Goal: Information Seeking & Learning: Learn about a topic

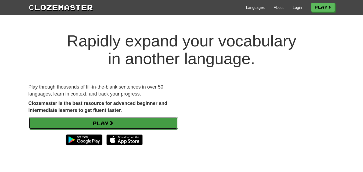
click at [138, 122] on link "Play" at bounding box center [103, 123] width 149 height 12
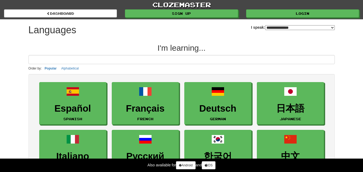
select select "*******"
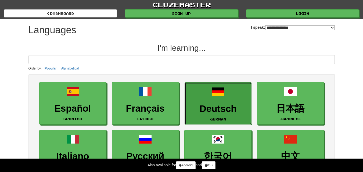
click at [219, 107] on h3 "Deutsch" at bounding box center [217, 109] width 61 height 10
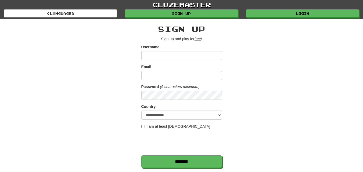
scroll to position [134, 0]
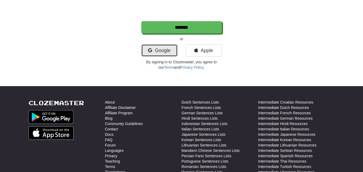
click at [172, 52] on link "Google" at bounding box center [159, 50] width 36 height 12
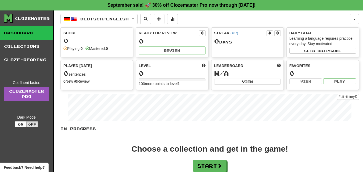
click at [103, 35] on div "Score" at bounding box center [96, 32] width 67 height 5
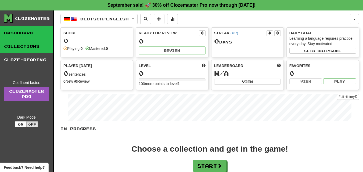
click at [31, 43] on link "Collections" at bounding box center [26, 46] width 53 height 13
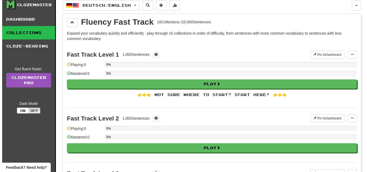
scroll to position [27, 0]
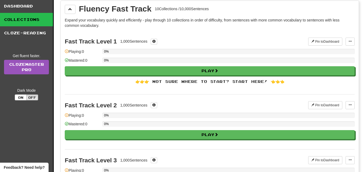
click at [220, 85] on div "Fast Track Level 1 1,000 Sentences Pin to Dashboard Pin to Dashboard Manage Sen…" at bounding box center [210, 63] width 290 height 64
drag, startPoint x: 255, startPoint y: 82, endPoint x: 259, endPoint y: 81, distance: 4.6
click at [256, 82] on div "👉👉👉 Not sure where to start? Start here! 👈👈👈" at bounding box center [210, 81] width 290 height 5
click at [259, 81] on div "👉👉👉 Not sure where to start? Start here! 👈👈👈" at bounding box center [210, 81] width 290 height 5
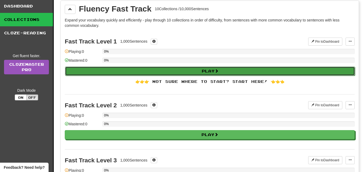
click at [268, 67] on button "Play" at bounding box center [210, 71] width 290 height 9
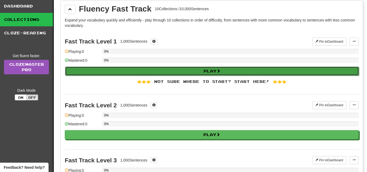
select select "**"
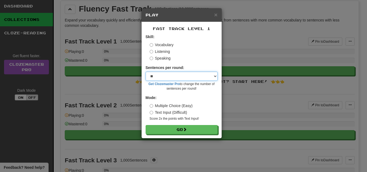
click at [195, 74] on select "* ** ** ** ** ** *** ********" at bounding box center [182, 76] width 72 height 9
click at [215, 75] on select "* ** ** ** ** ** *** ********" at bounding box center [182, 76] width 72 height 9
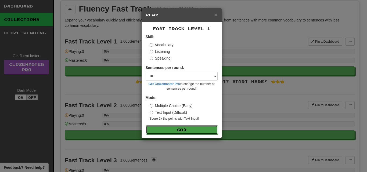
click at [183, 128] on button "Go" at bounding box center [182, 129] width 72 height 9
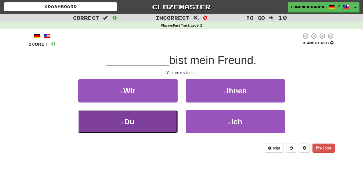
click at [168, 115] on button "3 . Du" at bounding box center [127, 121] width 99 height 23
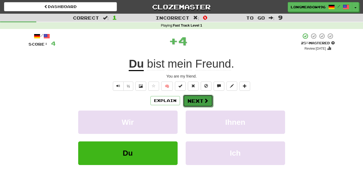
click at [205, 101] on span at bounding box center [205, 100] width 5 height 5
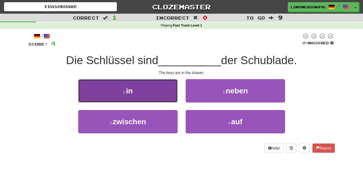
click at [147, 92] on button "1 . in" at bounding box center [127, 90] width 99 height 23
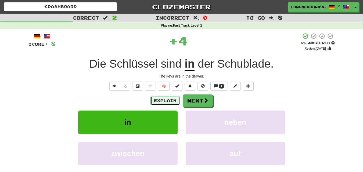
click at [169, 102] on button "Explain" at bounding box center [165, 100] width 30 height 9
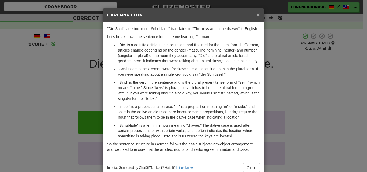
click at [257, 15] on span "×" at bounding box center [257, 15] width 3 height 6
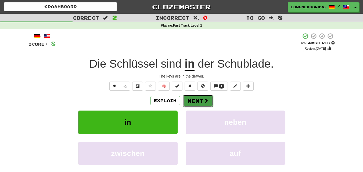
click at [195, 101] on button "Next" at bounding box center [198, 101] width 30 height 12
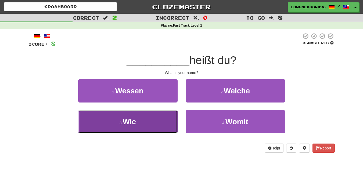
click at [155, 122] on button "3 . Wie" at bounding box center [127, 121] width 99 height 23
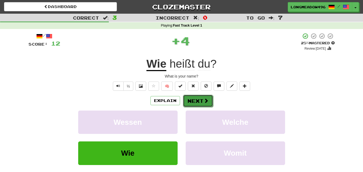
click at [206, 100] on span at bounding box center [205, 100] width 5 height 5
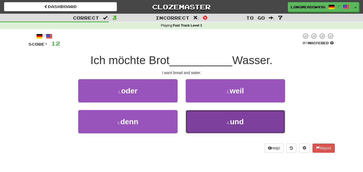
click at [211, 121] on button "4 . und" at bounding box center [235, 121] width 99 height 23
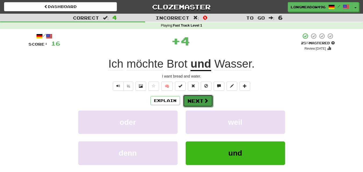
click at [203, 100] on span at bounding box center [205, 100] width 5 height 5
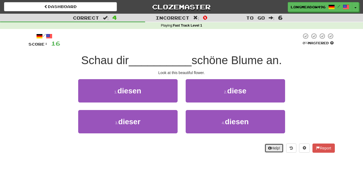
click at [268, 151] on button "Help!" at bounding box center [273, 148] width 19 height 9
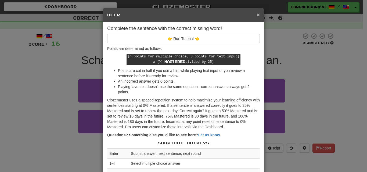
click at [257, 14] on span "×" at bounding box center [257, 15] width 3 height 6
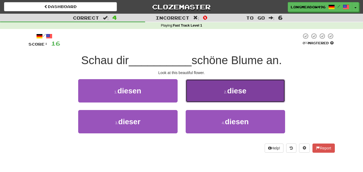
click at [237, 94] on span "diese" at bounding box center [236, 91] width 19 height 8
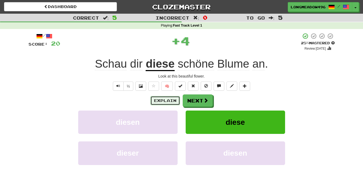
click at [170, 98] on button "Explain" at bounding box center [165, 100] width 30 height 9
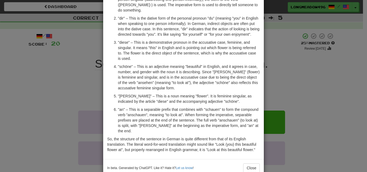
scroll to position [61, 0]
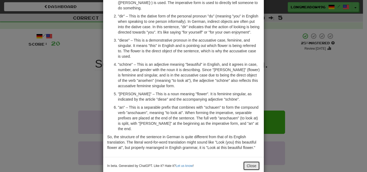
click at [251, 161] on button "Close" at bounding box center [251, 165] width 17 height 9
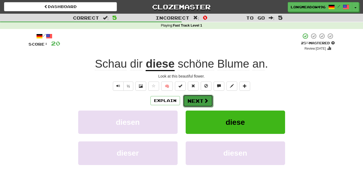
click at [197, 100] on button "Next" at bounding box center [198, 101] width 30 height 12
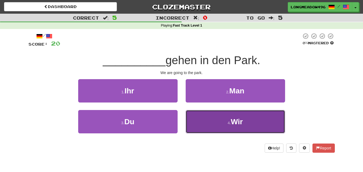
click at [221, 123] on button "4 . Wir" at bounding box center [235, 121] width 99 height 23
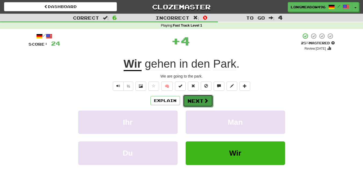
click at [201, 98] on button "Next" at bounding box center [198, 101] width 30 height 12
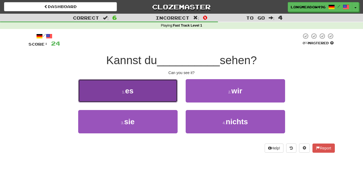
click at [154, 91] on button "1 . es" at bounding box center [127, 90] width 99 height 23
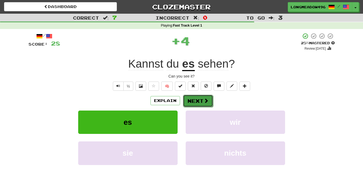
click at [192, 99] on button "Next" at bounding box center [198, 101] width 30 height 12
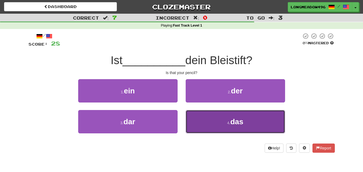
click at [229, 115] on button "4 . das" at bounding box center [235, 121] width 99 height 23
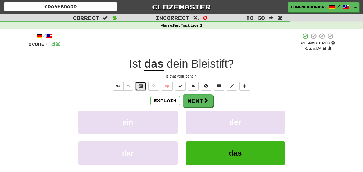
click at [145, 85] on button at bounding box center [140, 86] width 11 height 9
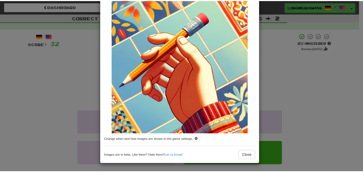
scroll to position [0, 0]
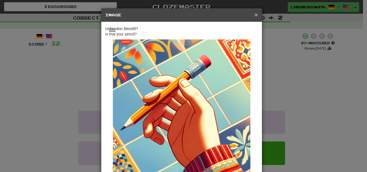
click at [254, 14] on span "×" at bounding box center [255, 15] width 3 height 6
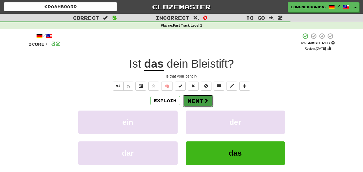
click at [197, 97] on button "Next" at bounding box center [198, 101] width 30 height 12
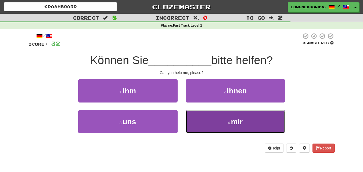
click at [252, 123] on button "4 . mir" at bounding box center [235, 121] width 99 height 23
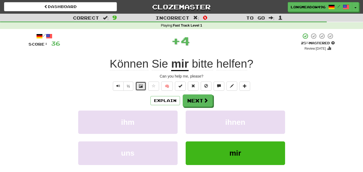
click at [137, 84] on button at bounding box center [140, 86] width 11 height 9
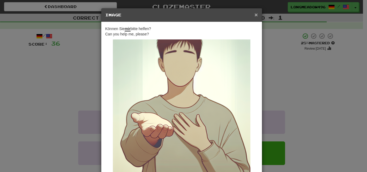
drag, startPoint x: 254, startPoint y: 17, endPoint x: 251, endPoint y: 22, distance: 6.1
click at [254, 17] on span "×" at bounding box center [255, 15] width 3 height 6
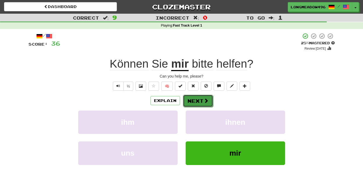
click at [199, 103] on button "Next" at bounding box center [198, 101] width 30 height 12
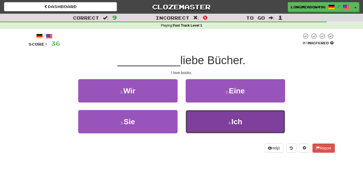
click at [206, 121] on button "4 . Ich" at bounding box center [235, 121] width 99 height 23
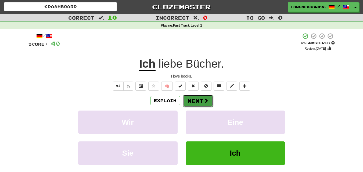
click at [200, 101] on button "Next" at bounding box center [198, 101] width 30 height 12
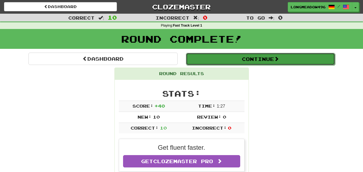
click at [234, 60] on button "Continue" at bounding box center [260, 59] width 149 height 12
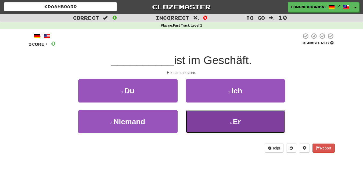
click at [210, 120] on button "4 . Er" at bounding box center [235, 121] width 99 height 23
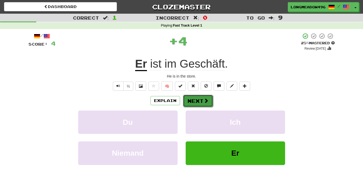
click at [196, 101] on button "Next" at bounding box center [198, 101] width 30 height 12
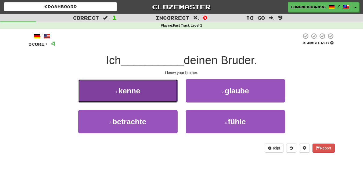
click at [159, 90] on button "1 . kenne" at bounding box center [127, 90] width 99 height 23
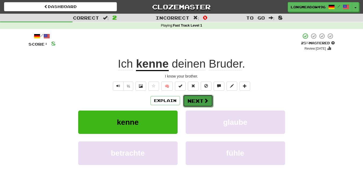
click at [200, 99] on button "Next" at bounding box center [198, 101] width 30 height 12
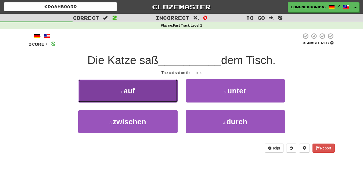
click at [155, 89] on button "1 . auf" at bounding box center [127, 90] width 99 height 23
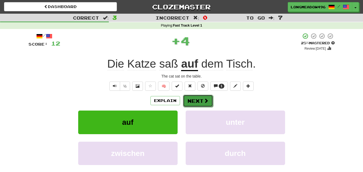
click at [208, 98] on span at bounding box center [205, 100] width 5 height 5
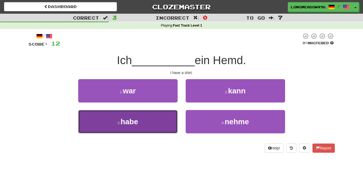
click at [168, 123] on button "3 . habe" at bounding box center [127, 121] width 99 height 23
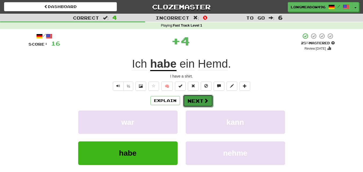
click at [205, 100] on span at bounding box center [205, 100] width 5 height 5
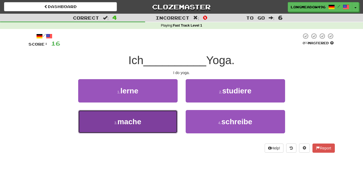
click at [161, 123] on button "3 . mache" at bounding box center [127, 121] width 99 height 23
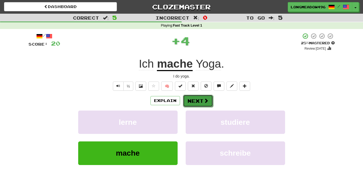
click at [207, 98] on span at bounding box center [205, 100] width 5 height 5
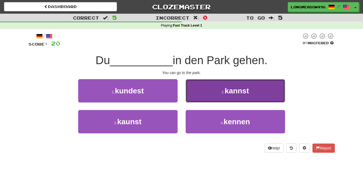
click at [233, 91] on span "kannst" at bounding box center [236, 91] width 24 height 8
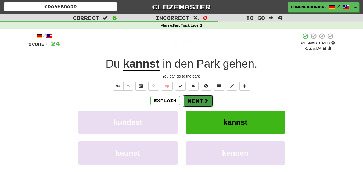
click at [199, 95] on button "Next" at bounding box center [198, 101] width 30 height 12
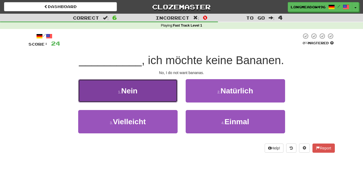
click at [166, 88] on button "1 . Nein" at bounding box center [127, 90] width 99 height 23
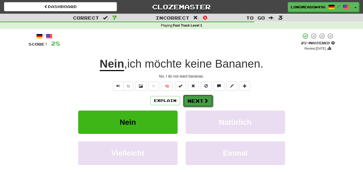
click at [199, 97] on button "Next" at bounding box center [198, 101] width 30 height 12
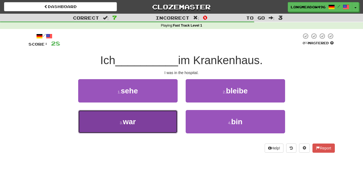
click at [163, 117] on button "3 . war" at bounding box center [127, 121] width 99 height 23
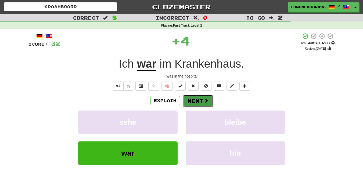
click at [200, 101] on button "Next" at bounding box center [198, 101] width 30 height 12
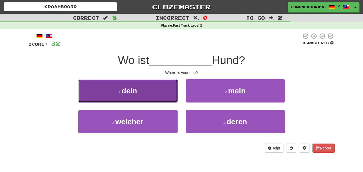
click at [154, 95] on button "1 . dein" at bounding box center [127, 90] width 99 height 23
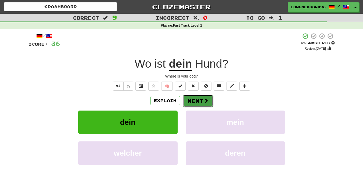
click at [203, 99] on span at bounding box center [205, 100] width 5 height 5
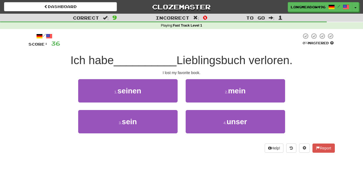
drag, startPoint x: 261, startPoint y: 58, endPoint x: 303, endPoint y: 60, distance: 41.1
click at [303, 60] on div "Ich habe __________ Lieblingsbuch verloren." at bounding box center [181, 60] width 306 height 15
click at [301, 78] on div "/ Score: 36 0 % Mastered Ich habe __________ Lieblingsbuch verloren. I lost my …" at bounding box center [181, 93] width 306 height 120
drag, startPoint x: 252, startPoint y: 59, endPoint x: 297, endPoint y: 61, distance: 45.1
click at [297, 61] on div "Ich habe __________ Lieblingsbuch verloren." at bounding box center [181, 60] width 306 height 15
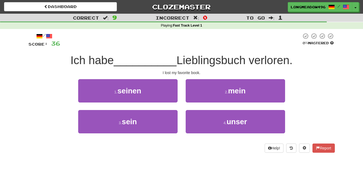
click at [296, 77] on div "/ Score: 36 0 % Mastered Ich habe __________ Lieblingsbuch verloren. I lost my …" at bounding box center [181, 93] width 306 height 120
drag, startPoint x: 254, startPoint y: 63, endPoint x: 294, endPoint y: 61, distance: 40.1
click at [292, 61] on span "Lieblingsbuch verloren." at bounding box center [234, 60] width 116 height 13
click at [298, 75] on div "I lost my favorite book." at bounding box center [181, 72] width 306 height 5
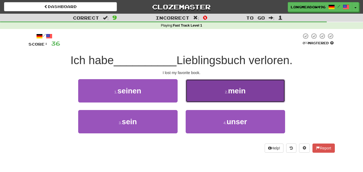
click at [212, 90] on button "2 . mein" at bounding box center [235, 90] width 99 height 23
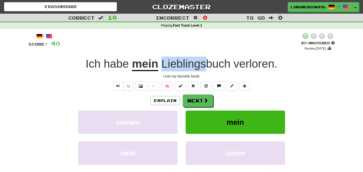
drag, startPoint x: 161, startPoint y: 59, endPoint x: 204, endPoint y: 63, distance: 43.1
click at [204, 63] on span "Lieblingsbuch verloren ." at bounding box center [217, 63] width 119 height 13
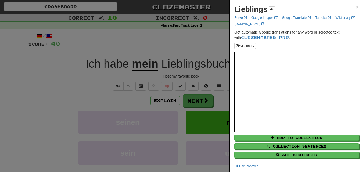
click at [196, 46] on div at bounding box center [181, 86] width 363 height 172
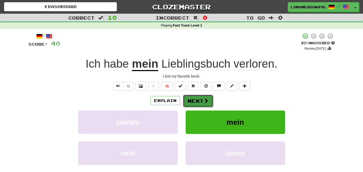
click at [201, 99] on button "Next" at bounding box center [198, 101] width 30 height 12
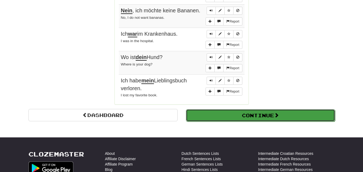
click at [224, 111] on button "Continue" at bounding box center [260, 115] width 149 height 12
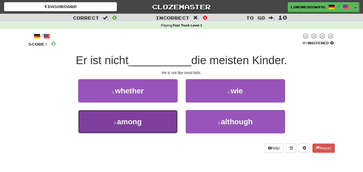
click at [148, 127] on button "3 . among" at bounding box center [127, 121] width 99 height 23
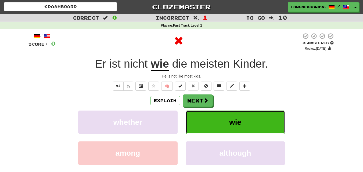
click at [222, 120] on button "wie" at bounding box center [235, 122] width 99 height 23
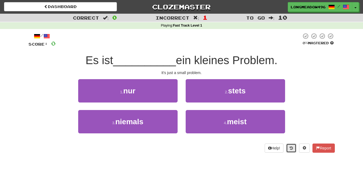
click at [292, 148] on icon at bounding box center [290, 148] width 3 height 4
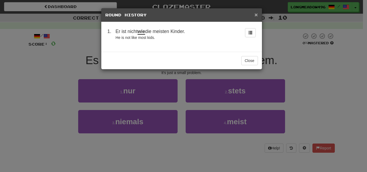
click at [256, 14] on span "×" at bounding box center [255, 15] width 3 height 6
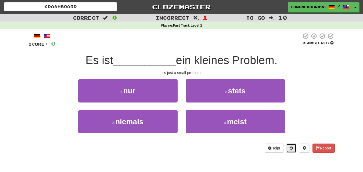
click at [289, 146] on icon at bounding box center [290, 148] width 3 height 4
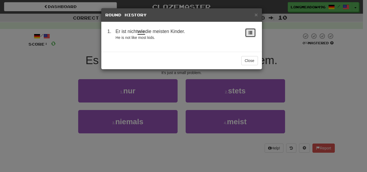
click at [247, 31] on button at bounding box center [250, 32] width 11 height 9
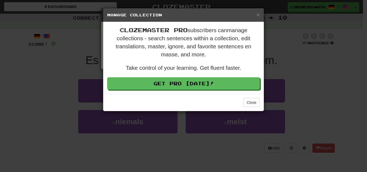
click at [252, 16] on h5 "Manage Collection" at bounding box center [183, 14] width 152 height 5
click at [258, 17] on span "×" at bounding box center [257, 15] width 3 height 6
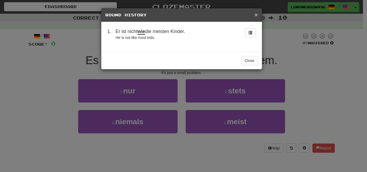
click at [257, 15] on span "×" at bounding box center [255, 15] width 3 height 6
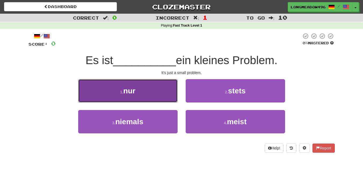
click at [163, 95] on button "1 . nur" at bounding box center [127, 90] width 99 height 23
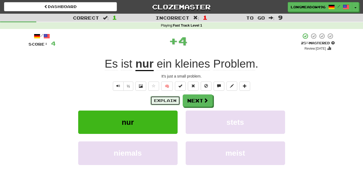
click at [161, 105] on button "Explain" at bounding box center [165, 100] width 30 height 9
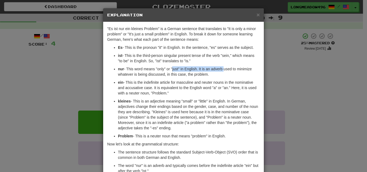
drag, startPoint x: 170, startPoint y: 69, endPoint x: 221, endPoint y: 69, distance: 51.0
click at [221, 69] on p "nur - This word means "only" or "just" in English. It is an adverb used to mini…" at bounding box center [189, 71] width 142 height 11
click at [220, 77] on ul "Es - This is the pronoun "it" in English. In the sentence, "es" serves as the s…" at bounding box center [183, 92] width 152 height 94
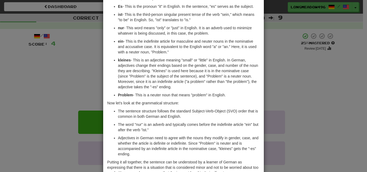
scroll to position [54, 0]
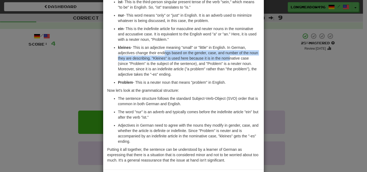
drag, startPoint x: 163, startPoint y: 54, endPoint x: 226, endPoint y: 58, distance: 62.6
click at [226, 58] on p "kleines - This is an adjective meaning "small" or "little" in English. In Germa…" at bounding box center [189, 61] width 142 height 32
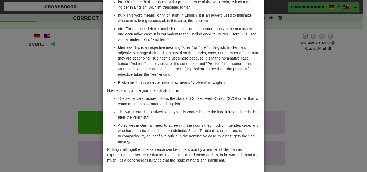
click at [224, 67] on p "kleines - This is an adjective meaning "small" or "little" in English. In Germa…" at bounding box center [189, 61] width 142 height 32
drag, startPoint x: 199, startPoint y: 54, endPoint x: 242, endPoint y: 54, distance: 42.7
click at [242, 54] on p "kleines - This is an adjective meaning "small" or "little" in English. In Germa…" at bounding box center [189, 61] width 142 height 32
click at [195, 63] on p "kleines - This is an adjective meaning "small" or "little" in English. In Germa…" at bounding box center [189, 61] width 142 height 32
click at [185, 67] on p "kleines - This is an adjective meaning "small" or "little" in English. In Germa…" at bounding box center [189, 61] width 142 height 32
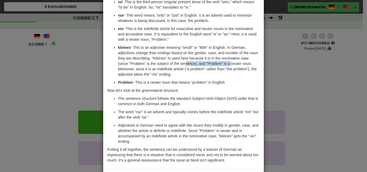
drag, startPoint x: 181, startPoint y: 61, endPoint x: 228, endPoint y: 65, distance: 46.6
click at [228, 65] on p "kleines - This is an adjective meaning "small" or "little" in English. In Germa…" at bounding box center [189, 61] width 142 height 32
drag, startPoint x: 228, startPoint y: 70, endPoint x: 212, endPoint y: 76, distance: 16.6
click at [227, 71] on p "kleines - This is an adjective meaning "small" or "little" in English. In Germa…" at bounding box center [189, 61] width 142 height 32
drag, startPoint x: 177, startPoint y: 72, endPoint x: 221, endPoint y: 71, distance: 44.3
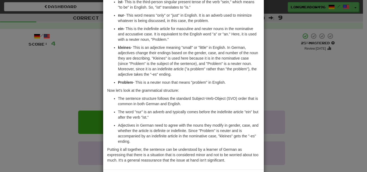
click at [221, 71] on p "kleines - This is an adjective meaning "small" or "little" in English. In Germa…" at bounding box center [189, 61] width 142 height 32
click at [212, 78] on ul "Es - This is the pronoun "it" in English. In the sentence, "es" serves as the s…" at bounding box center [183, 38] width 152 height 94
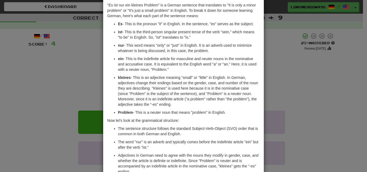
scroll to position [0, 0]
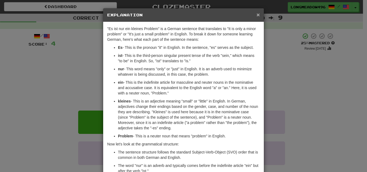
click at [257, 15] on span "×" at bounding box center [257, 15] width 3 height 6
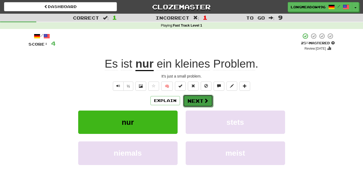
click at [198, 100] on button "Next" at bounding box center [198, 101] width 30 height 12
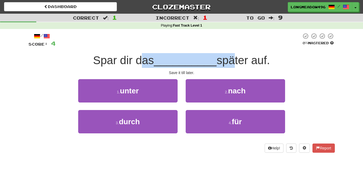
drag, startPoint x: 137, startPoint y: 55, endPoint x: 253, endPoint y: 61, distance: 116.7
click at [232, 61] on div "Spar dir das __________ später auf." at bounding box center [181, 60] width 306 height 15
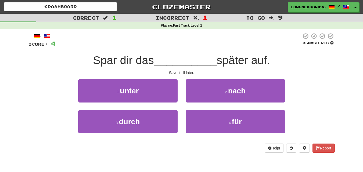
click at [256, 61] on span "später auf." at bounding box center [242, 60] width 53 height 13
drag, startPoint x: 241, startPoint y: 62, endPoint x: 206, endPoint y: 65, distance: 35.0
click at [206, 65] on div "Spar dir das __________ später auf." at bounding box center [181, 60] width 306 height 15
click at [242, 63] on span "später auf." at bounding box center [242, 60] width 53 height 13
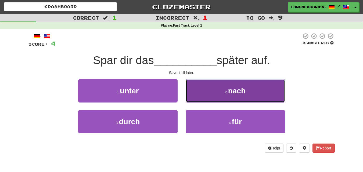
click at [223, 99] on button "2 . nach" at bounding box center [235, 90] width 99 height 23
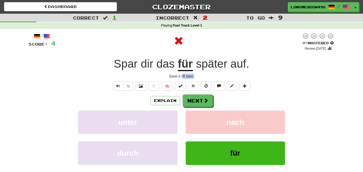
drag, startPoint x: 182, startPoint y: 74, endPoint x: 205, endPoint y: 77, distance: 23.2
click at [205, 77] on div "Save it till later." at bounding box center [181, 76] width 306 height 5
click at [167, 99] on button "Explain" at bounding box center [165, 100] width 30 height 9
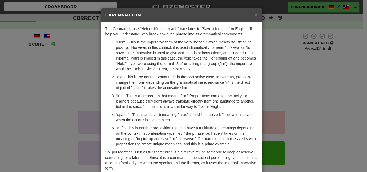
click at [256, 14] on div "× Explanation" at bounding box center [181, 15] width 161 height 14
click at [255, 15] on span "×" at bounding box center [255, 15] width 3 height 6
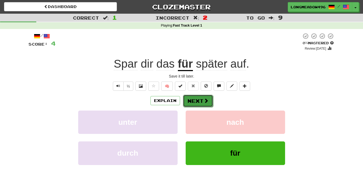
click at [201, 103] on button "Next" at bounding box center [198, 101] width 30 height 12
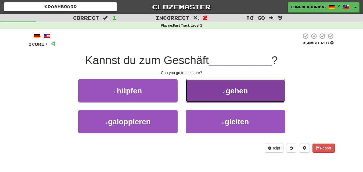
click at [227, 90] on span "gehen" at bounding box center [237, 91] width 22 height 8
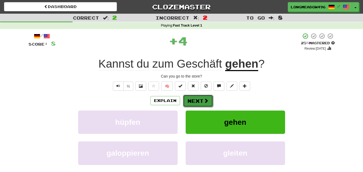
click at [198, 98] on button "Next" at bounding box center [198, 101] width 30 height 12
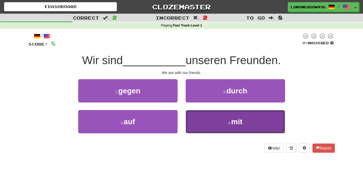
click at [220, 123] on button "4 . mit" at bounding box center [235, 121] width 99 height 23
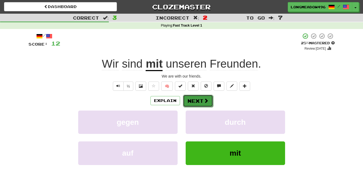
click at [198, 103] on button "Next" at bounding box center [198, 101] width 30 height 12
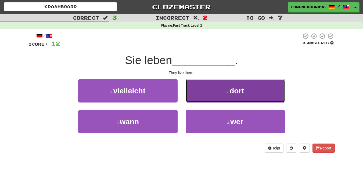
click at [221, 91] on button "2 . dort" at bounding box center [235, 90] width 99 height 23
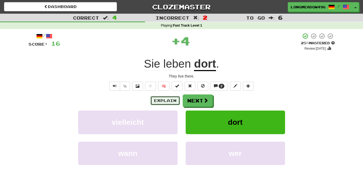
click at [164, 102] on button "Explain" at bounding box center [165, 100] width 30 height 9
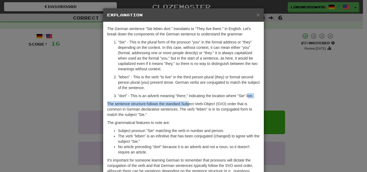
drag, startPoint x: 188, startPoint y: 100, endPoint x: 245, endPoint y: 96, distance: 56.8
click at [245, 96] on div "The German sentence "Sie leben dort." translates to "They live there." in Engli…" at bounding box center [183, 106] width 161 height 169
drag, startPoint x: 245, startPoint y: 96, endPoint x: 240, endPoint y: 97, distance: 4.5
click at [240, 97] on p ""dort" - This is an adverb meaning "there," indicating the location where "Sie"…" at bounding box center [189, 95] width 142 height 5
click at [256, 17] on span "×" at bounding box center [257, 15] width 3 height 6
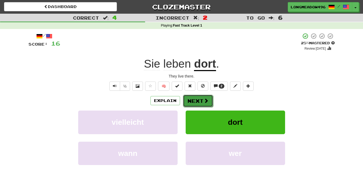
click at [206, 103] on span at bounding box center [205, 100] width 5 height 5
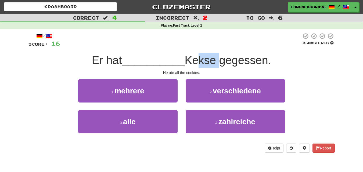
drag, startPoint x: 192, startPoint y: 59, endPoint x: 216, endPoint y: 58, distance: 23.9
click at [216, 58] on span "Kekse gegessen." at bounding box center [227, 60] width 86 height 13
click at [226, 69] on div "/ Score: 16 0 % Mastered Er hat __________ Kekse gegessen. He ate all the cooki…" at bounding box center [181, 93] width 306 height 120
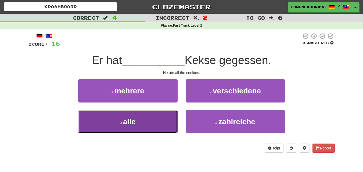
click at [161, 113] on button "3 . alle" at bounding box center [127, 121] width 99 height 23
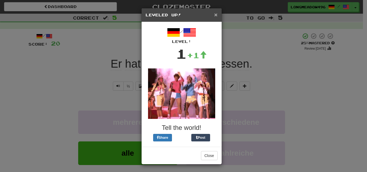
click at [214, 16] on span "×" at bounding box center [215, 15] width 3 height 6
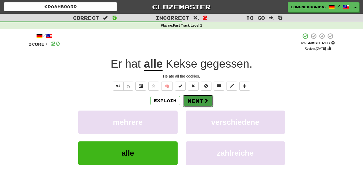
click at [202, 99] on button "Next" at bounding box center [198, 101] width 30 height 12
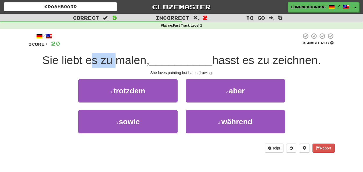
drag, startPoint x: 86, startPoint y: 62, endPoint x: 114, endPoint y: 61, distance: 28.2
click at [114, 61] on span "Sie liebt es zu malen," at bounding box center [95, 60] width 107 height 13
drag, startPoint x: 119, startPoint y: 61, endPoint x: 141, endPoint y: 60, distance: 21.3
click at [120, 61] on span "Sie liebt es zu malen," at bounding box center [95, 60] width 107 height 13
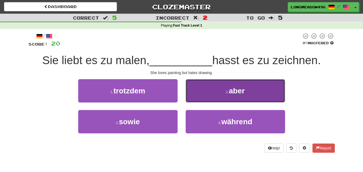
click at [208, 89] on button "2 . aber" at bounding box center [235, 90] width 99 height 23
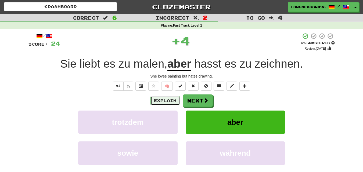
click at [160, 98] on button "Explain" at bounding box center [165, 100] width 30 height 9
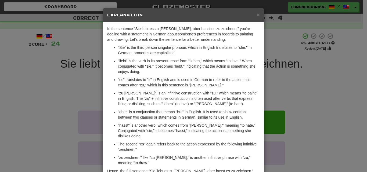
scroll to position [45, 0]
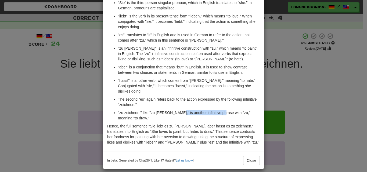
drag, startPoint x: 173, startPoint y: 108, endPoint x: 217, endPoint y: 105, distance: 44.4
click at [217, 110] on p ""zu zeichnen," like "zu malen," is another infinitive phrase with "zu," meaning…" at bounding box center [189, 115] width 142 height 11
click at [223, 111] on p ""zu zeichnen," like "zu malen," is another infinitive phrase with "zu," meaning…" at bounding box center [189, 115] width 142 height 11
click at [251, 159] on button "Close" at bounding box center [251, 160] width 17 height 9
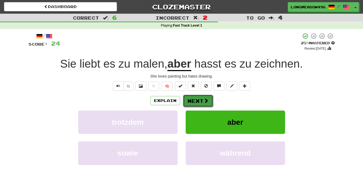
click at [203, 100] on span at bounding box center [205, 100] width 5 height 5
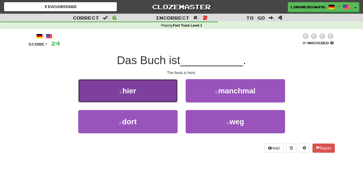
click at [157, 90] on button "1 . hier" at bounding box center [127, 90] width 99 height 23
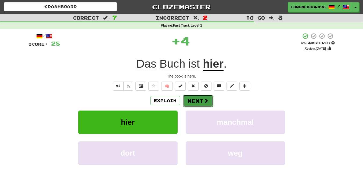
click at [199, 99] on button "Next" at bounding box center [198, 101] width 30 height 12
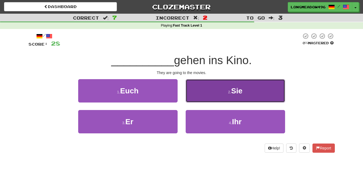
click at [216, 97] on button "2 . Sie" at bounding box center [235, 90] width 99 height 23
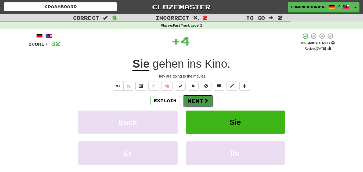
click at [203, 100] on span at bounding box center [205, 100] width 5 height 5
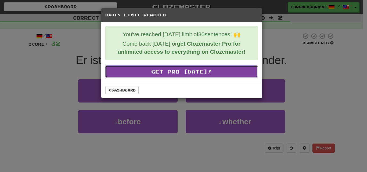
click at [143, 70] on link "Get Pro Today!" at bounding box center [181, 72] width 152 height 12
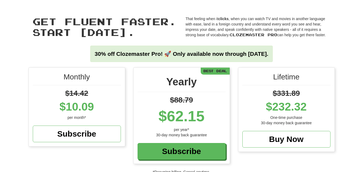
scroll to position [27, 0]
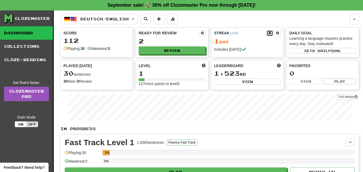
click at [271, 34] on button at bounding box center [269, 33] width 6 height 6
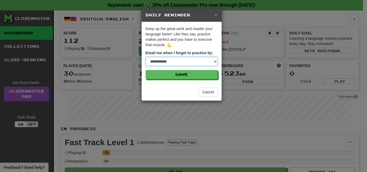
click at [208, 61] on select "**********" at bounding box center [182, 61] width 72 height 9
click at [216, 17] on span "×" at bounding box center [215, 15] width 3 height 6
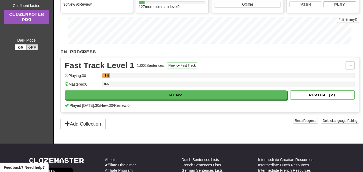
scroll to position [81, 0]
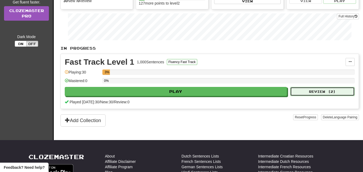
click at [337, 93] on button "Review ( 2 )" at bounding box center [322, 91] width 64 height 9
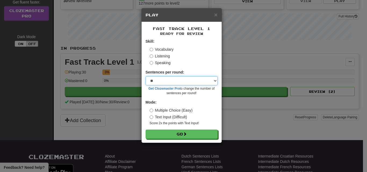
click at [205, 79] on select "* ** ** ** ** ** *** ********" at bounding box center [182, 80] width 72 height 9
click at [217, 15] on span "×" at bounding box center [215, 15] width 3 height 6
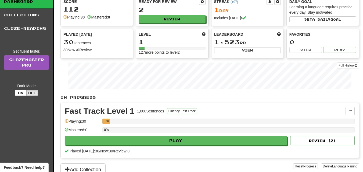
scroll to position [0, 0]
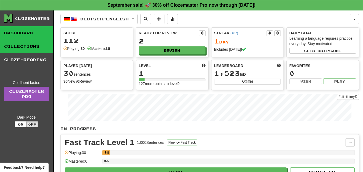
click at [39, 41] on link "Collections" at bounding box center [26, 46] width 53 height 13
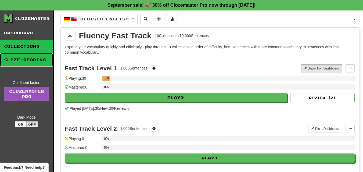
click at [42, 57] on link "Cloze-Reading" at bounding box center [26, 59] width 53 height 13
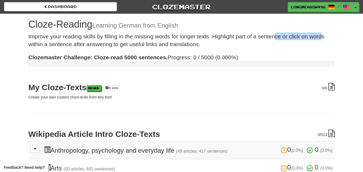
drag, startPoint x: 276, startPoint y: 35, endPoint x: 321, endPoint y: 37, distance: 45.4
click at [321, 37] on p "Improve your reading skills by filling in the missing words for longer texts. H…" at bounding box center [181, 40] width 306 height 16
click at [299, 45] on p "Improve your reading skills by filling in the missing words for longer texts. H…" at bounding box center [181, 40] width 306 height 16
drag, startPoint x: 95, startPoint y: 43, endPoint x: 147, endPoint y: 43, distance: 52.3
click at [139, 43] on p "Improve your reading skills by filling in the missing words for longer texts. H…" at bounding box center [181, 40] width 306 height 16
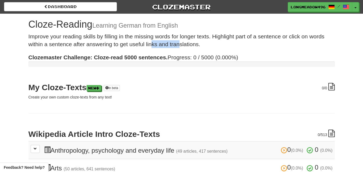
drag, startPoint x: 151, startPoint y: 43, endPoint x: 205, endPoint y: 44, distance: 54.0
click at [192, 44] on p "Improve your reading skills by filling in the missing words for longer texts. H…" at bounding box center [181, 40] width 306 height 16
drag, startPoint x: 248, startPoint y: 45, endPoint x: 268, endPoint y: 45, distance: 20.4
click at [259, 45] on p "Improve your reading skills by filling in the missing words for longer texts. H…" at bounding box center [181, 40] width 306 height 16
click at [277, 44] on p "Improve your reading skills by filling in the missing words for longer texts. H…" at bounding box center [181, 40] width 306 height 16
